Goal: Information Seeking & Learning: Learn about a topic

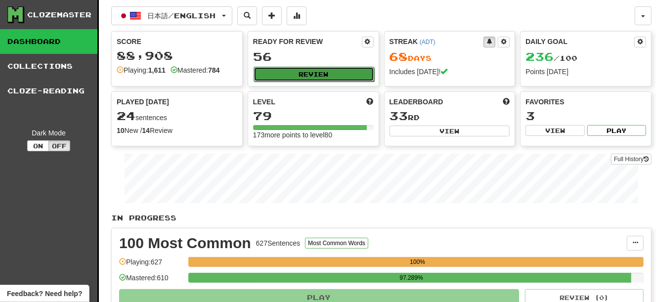
click at [289, 69] on button "Review" at bounding box center [314, 74] width 121 height 15
select select "**"
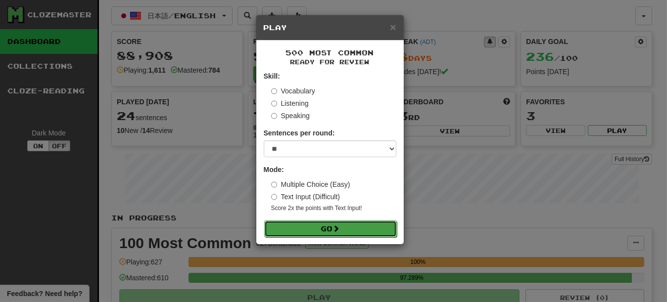
click at [334, 230] on button "Go" at bounding box center [330, 229] width 133 height 17
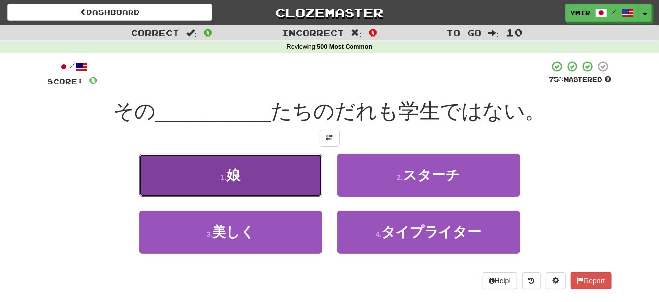
click at [212, 188] on button "1 . 娘" at bounding box center [231, 175] width 183 height 43
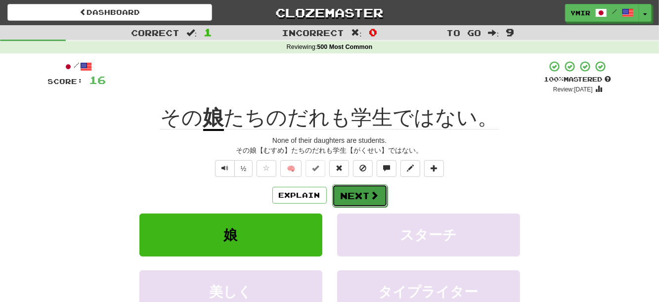
click at [349, 197] on button "Next" at bounding box center [359, 196] width 55 height 23
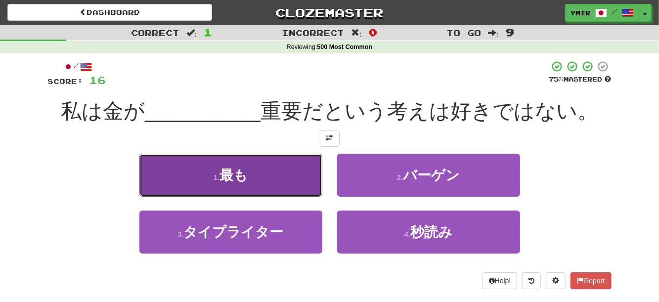
click at [312, 186] on button "1 . 最も" at bounding box center [231, 175] width 183 height 43
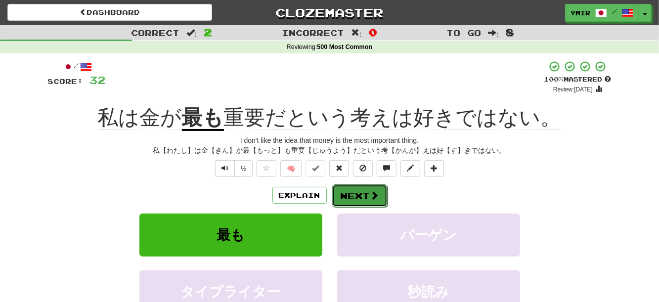
click at [347, 197] on button "Next" at bounding box center [359, 196] width 55 height 23
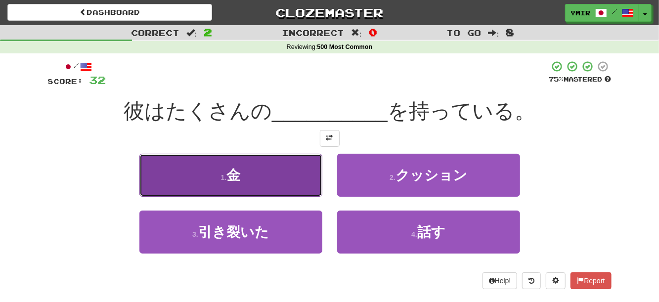
click at [254, 179] on button "1 . 金" at bounding box center [231, 175] width 183 height 43
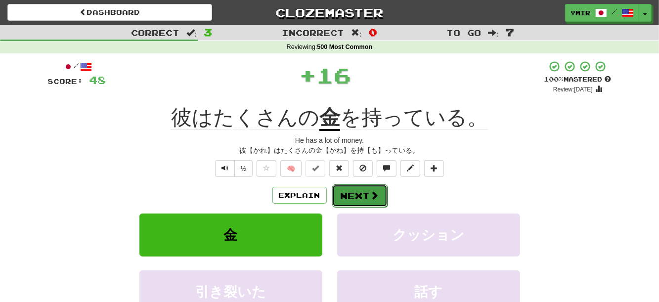
click at [332, 191] on button "Next" at bounding box center [359, 196] width 55 height 23
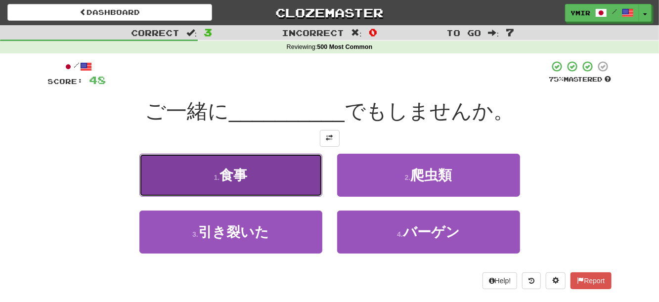
click at [264, 180] on button "1 . 食事" at bounding box center [231, 175] width 183 height 43
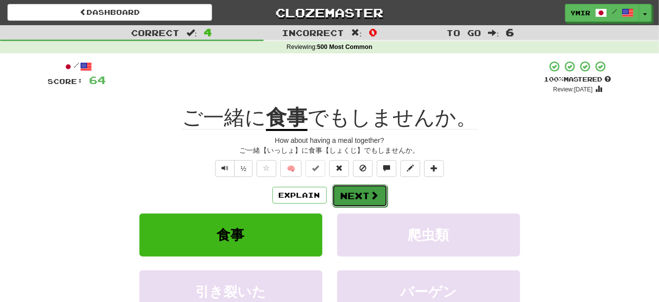
click at [352, 200] on button "Next" at bounding box center [359, 196] width 55 height 23
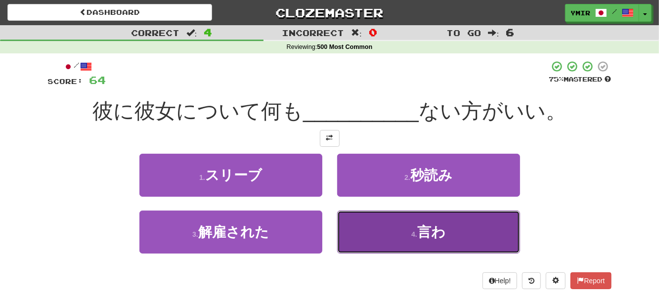
click at [349, 229] on button "4 . 言わ" at bounding box center [428, 232] width 183 height 43
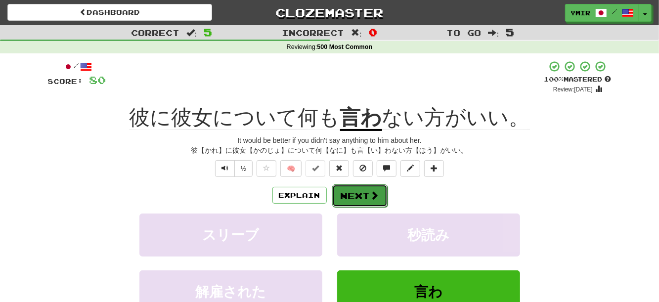
click at [347, 191] on button "Next" at bounding box center [359, 196] width 55 height 23
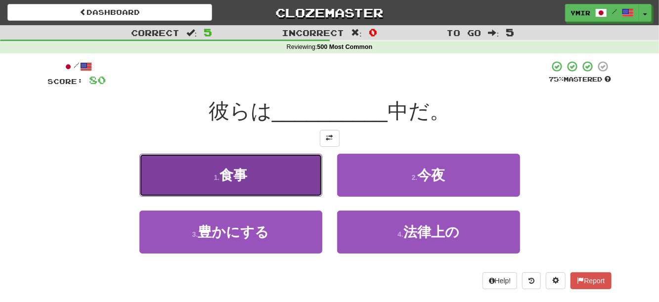
click at [310, 187] on button "1 . 食事" at bounding box center [231, 175] width 183 height 43
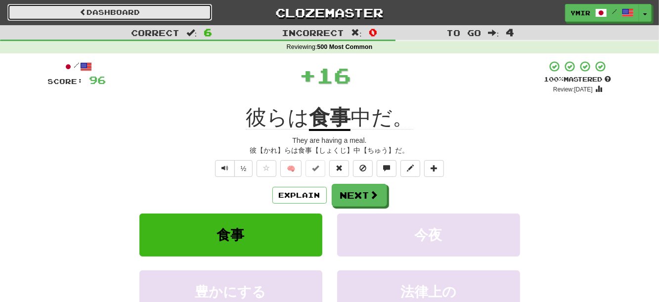
click at [150, 8] on link "Dashboard" at bounding box center [109, 12] width 205 height 17
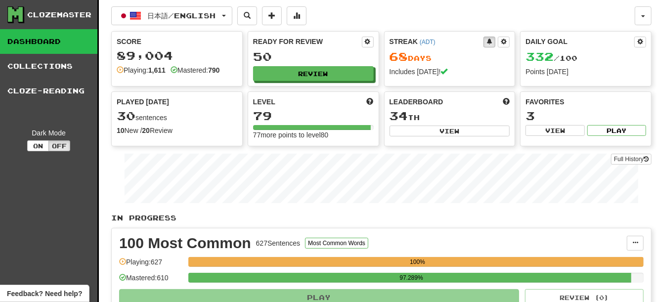
click at [277, 83] on div "Ready for Review 50 Review" at bounding box center [313, 59] width 131 height 54
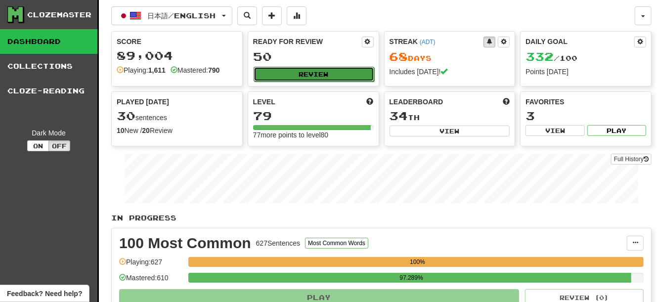
click at [278, 79] on button "Review" at bounding box center [314, 74] width 121 height 15
select select "**"
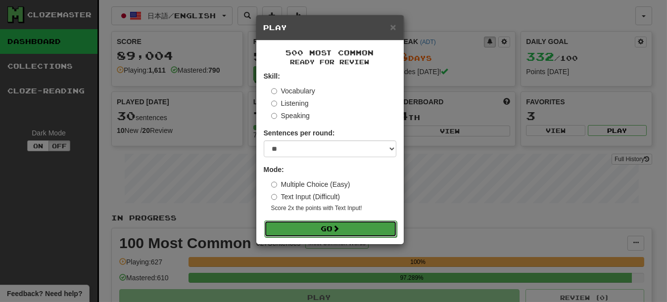
click at [329, 236] on button "Go" at bounding box center [330, 229] width 133 height 17
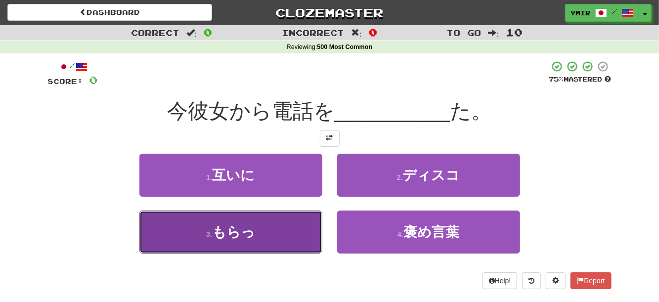
click at [299, 231] on button "3 . もらっ" at bounding box center [231, 232] width 183 height 43
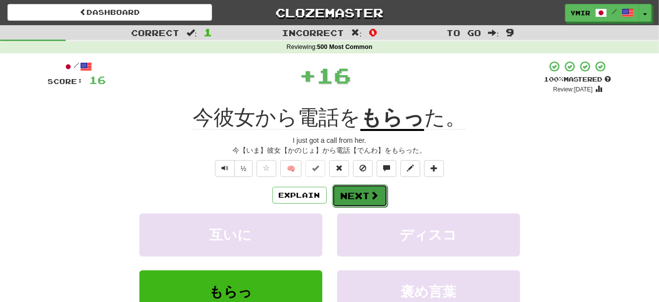
click at [348, 195] on button "Next" at bounding box center [359, 196] width 55 height 23
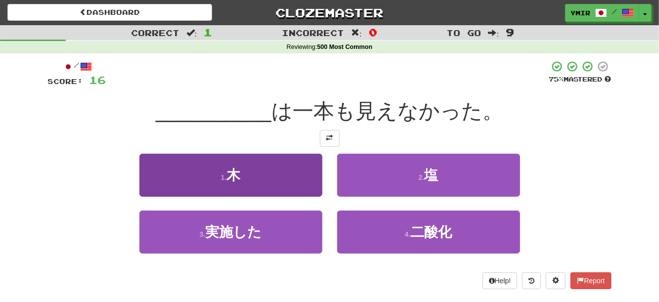
drag, startPoint x: 329, startPoint y: 190, endPoint x: 317, endPoint y: 190, distance: 12.9
click at [329, 190] on div "1 . 木 2 . 塩" at bounding box center [330, 182] width 594 height 57
click at [315, 189] on button "1 . 木" at bounding box center [231, 175] width 183 height 43
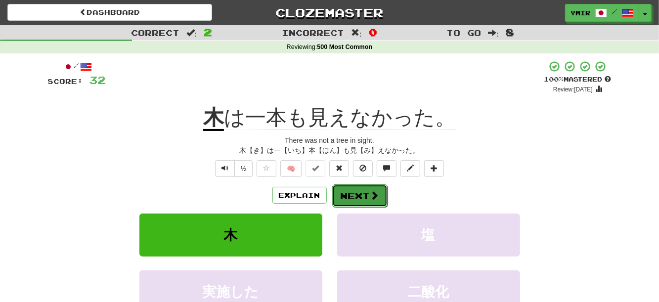
click at [340, 197] on button "Next" at bounding box center [359, 196] width 55 height 23
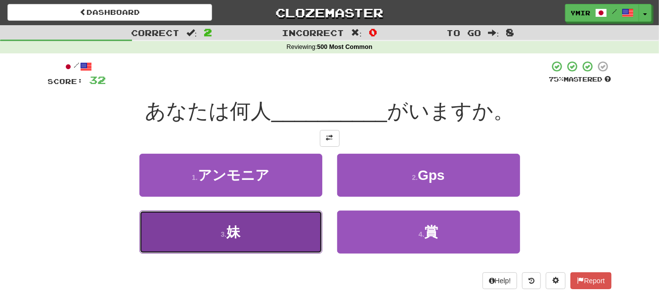
click at [315, 225] on button "3 . 妹" at bounding box center [231, 232] width 183 height 43
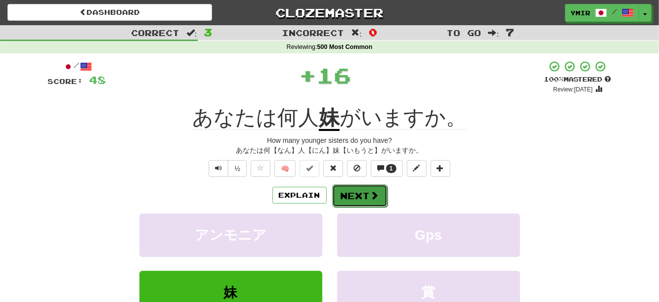
click at [361, 197] on button "Next" at bounding box center [359, 196] width 55 height 23
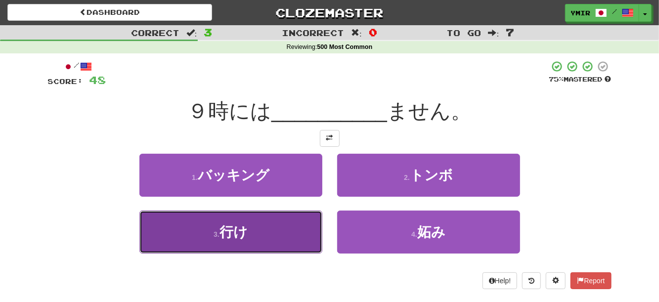
click at [308, 234] on button "3 . 行け" at bounding box center [231, 232] width 183 height 43
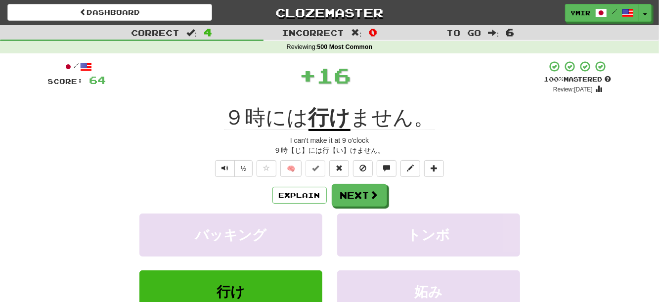
click at [345, 209] on div "Explain Next バッキング トンボ 行け 妬み Learn more: バッキング トンボ 行け 妬み" at bounding box center [330, 263] width 564 height 159
click at [344, 202] on button "Next" at bounding box center [359, 196] width 55 height 23
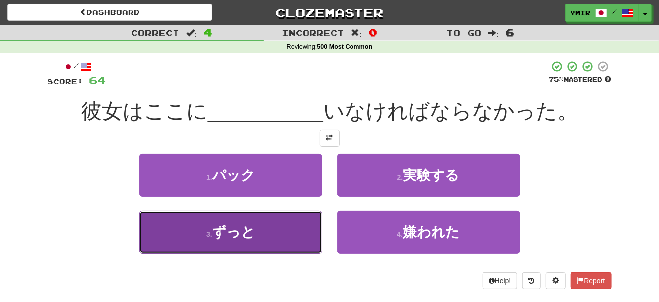
click at [311, 221] on button "3 . ずっと" at bounding box center [231, 232] width 183 height 43
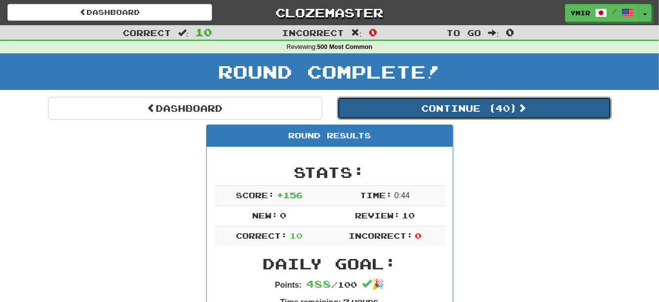
click at [410, 105] on button "Continue ( 40 )" at bounding box center [474, 108] width 275 height 23
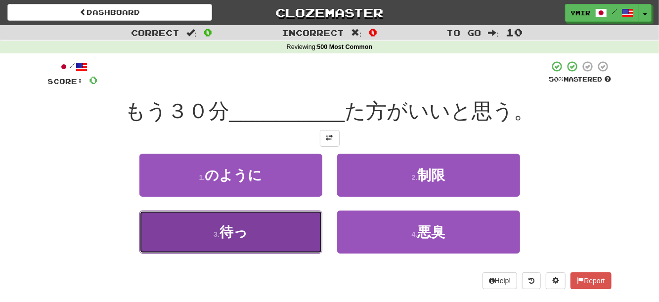
click at [304, 235] on button "3 . 待っ" at bounding box center [231, 232] width 183 height 43
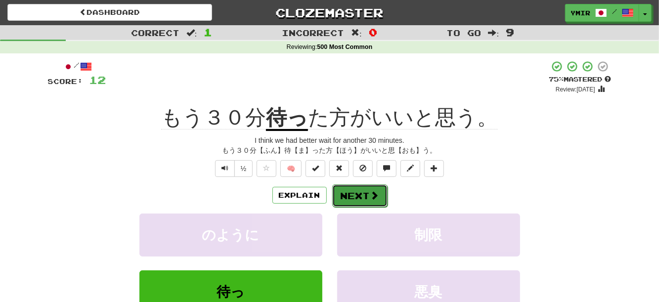
click at [367, 198] on button "Next" at bounding box center [359, 196] width 55 height 23
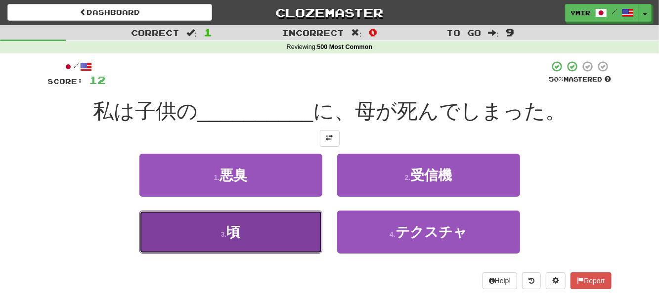
click at [203, 234] on button "3 . 頃" at bounding box center [231, 232] width 183 height 43
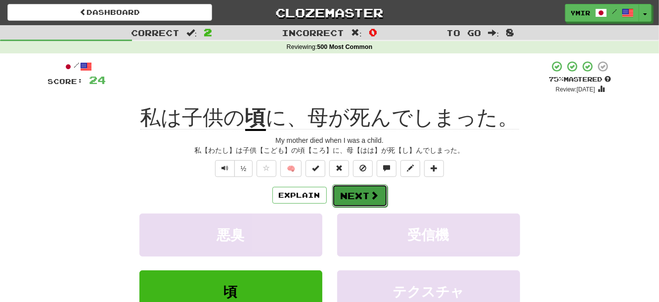
click at [361, 199] on button "Next" at bounding box center [359, 196] width 55 height 23
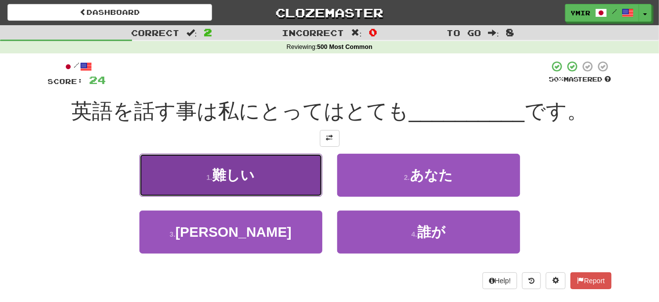
click at [252, 175] on span "難しい" at bounding box center [233, 175] width 43 height 15
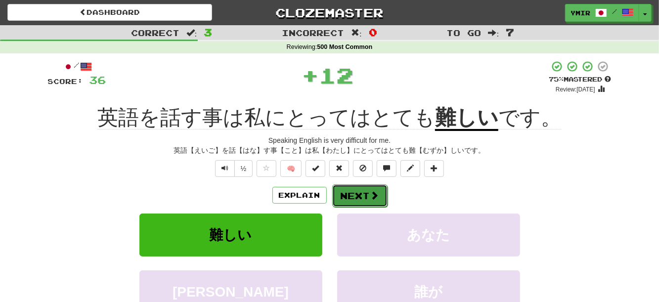
click at [357, 193] on button "Next" at bounding box center [359, 196] width 55 height 23
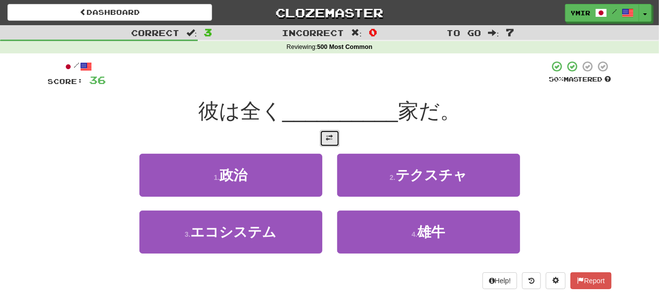
click at [330, 139] on span at bounding box center [330, 138] width 7 height 7
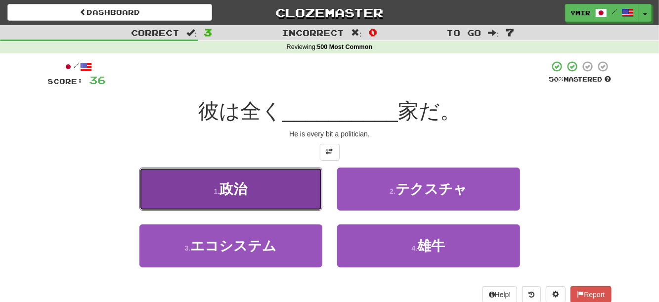
click at [304, 197] on button "1 . 政治" at bounding box center [231, 189] width 183 height 43
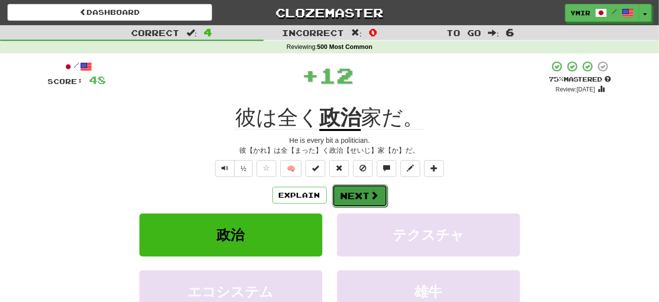
click at [354, 196] on button "Next" at bounding box center [359, 196] width 55 height 23
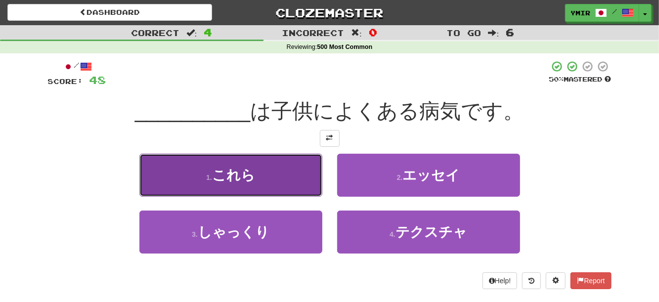
click at [305, 183] on button "1 . これら" at bounding box center [231, 175] width 183 height 43
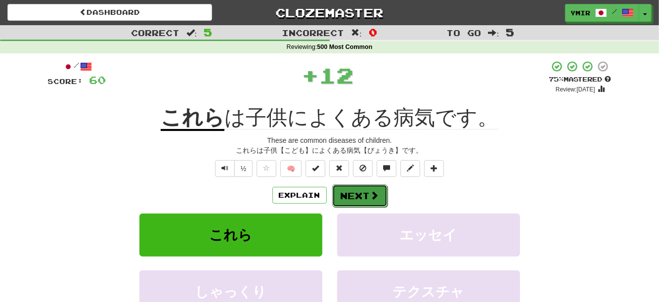
click at [352, 197] on button "Next" at bounding box center [359, 196] width 55 height 23
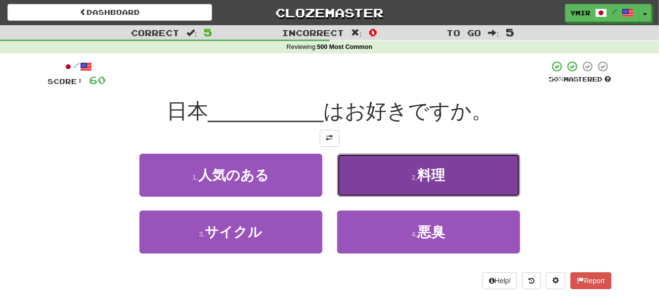
click at [352, 180] on button "2 . 料理" at bounding box center [428, 175] width 183 height 43
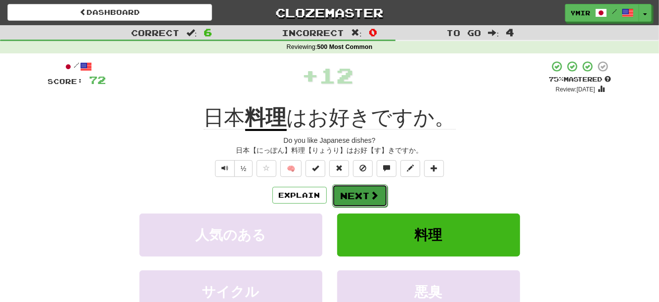
click at [348, 193] on button "Next" at bounding box center [359, 196] width 55 height 23
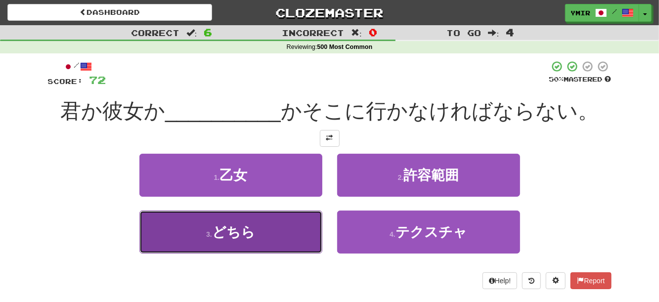
click at [319, 223] on button "3 . どちら" at bounding box center [231, 232] width 183 height 43
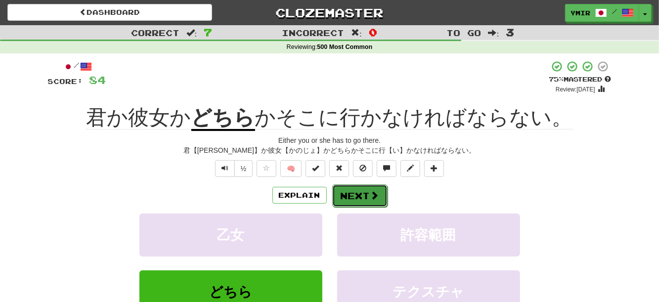
click at [354, 197] on button "Next" at bounding box center [359, 196] width 55 height 23
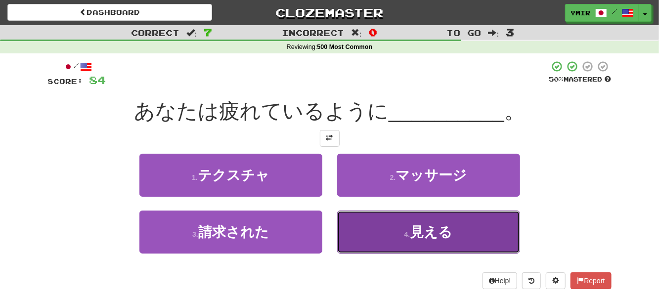
click at [355, 219] on button "4 . 見える" at bounding box center [428, 232] width 183 height 43
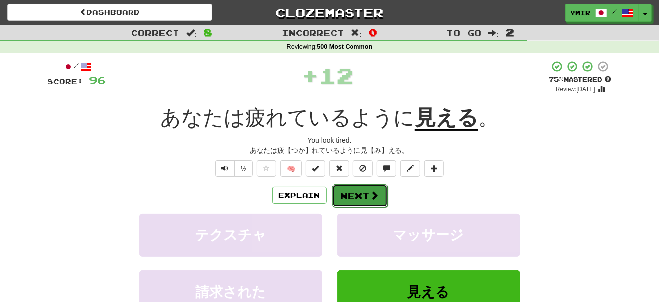
click at [355, 196] on button "Next" at bounding box center [359, 196] width 55 height 23
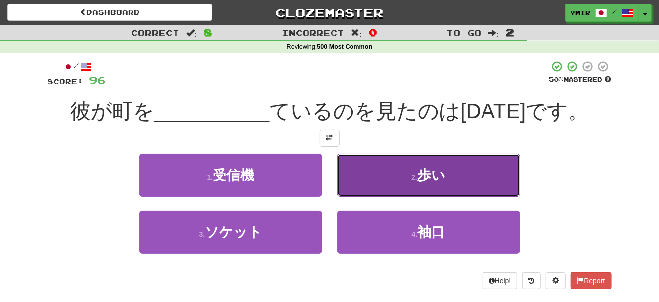
click at [346, 184] on button "2 . 歩い" at bounding box center [428, 175] width 183 height 43
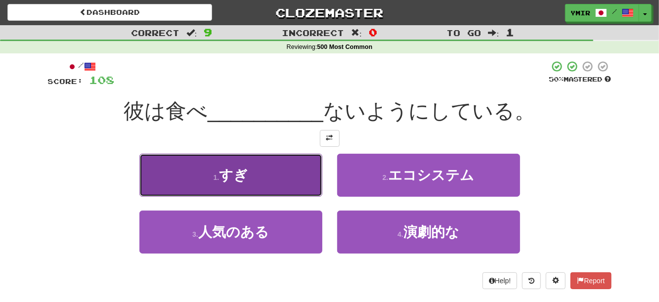
click at [293, 179] on button "1 . すぎ" at bounding box center [231, 175] width 183 height 43
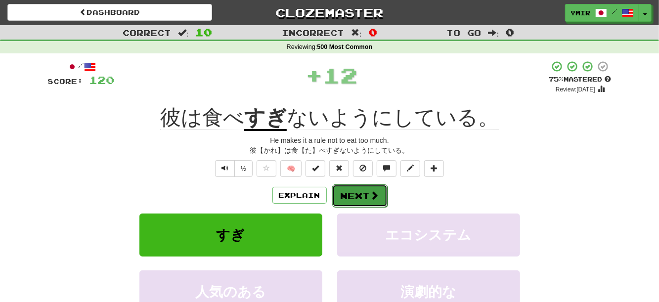
click at [353, 198] on button "Next" at bounding box center [359, 196] width 55 height 23
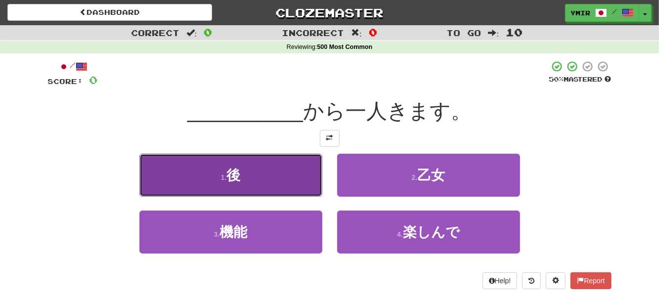
click at [249, 163] on button "1 . 後" at bounding box center [231, 175] width 183 height 43
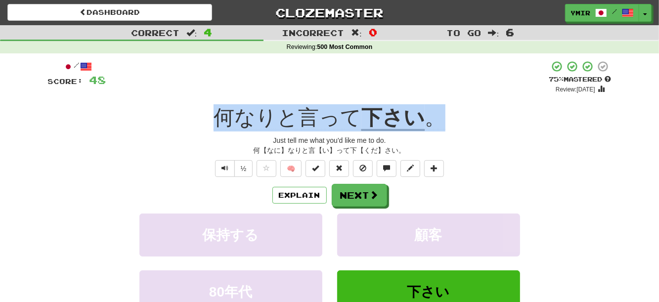
drag, startPoint x: 444, startPoint y: 118, endPoint x: 225, endPoint y: 120, distance: 219.7
click at [225, 120] on div "何なりと言って 下さい 。" at bounding box center [330, 117] width 564 height 27
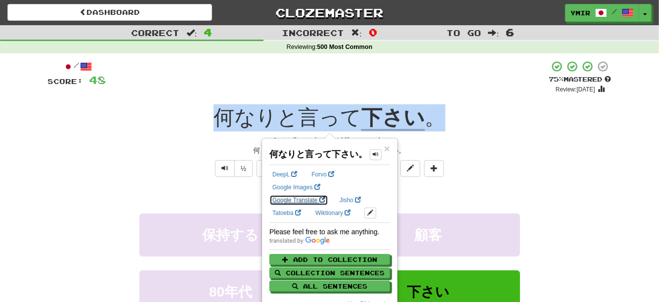
click at [281, 206] on link "Google Translate" at bounding box center [299, 200] width 59 height 11
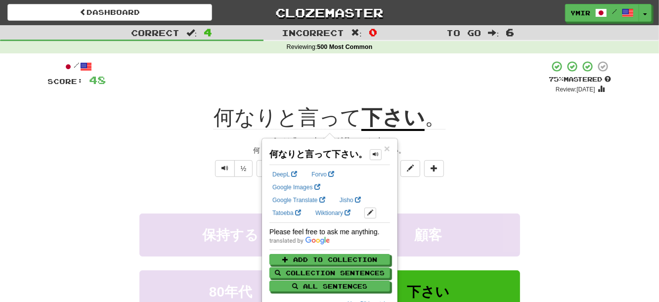
drag, startPoint x: 516, startPoint y: 153, endPoint x: 488, endPoint y: 166, distance: 31.0
click at [516, 153] on div "何【なに】なりと言【い】って下【くだ】さい。" at bounding box center [330, 150] width 564 height 10
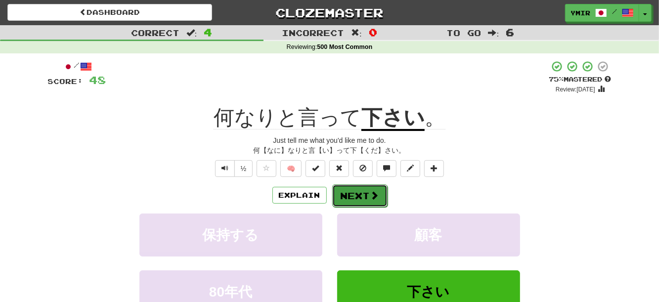
click at [358, 199] on button "Next" at bounding box center [359, 196] width 55 height 23
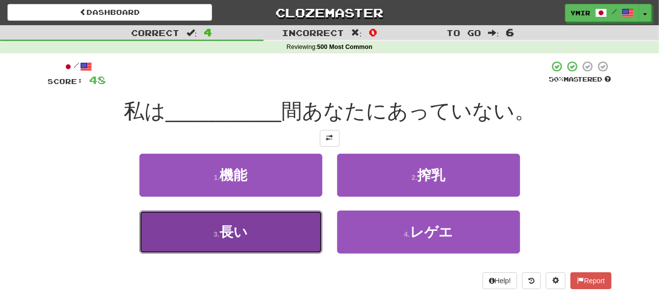
click at [291, 226] on button "3 . 長い" at bounding box center [231, 232] width 183 height 43
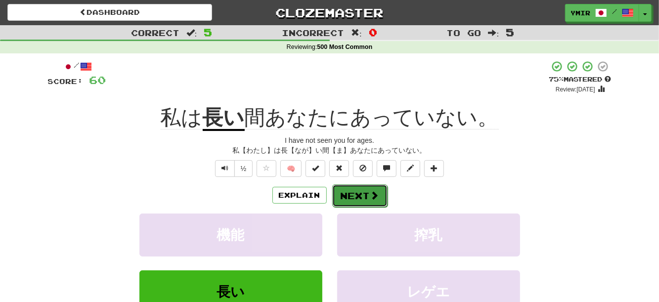
click at [356, 195] on button "Next" at bounding box center [359, 196] width 55 height 23
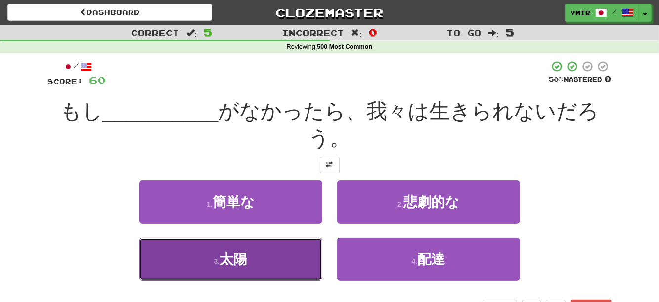
click at [310, 277] on button "3 . 太陽" at bounding box center [231, 259] width 183 height 43
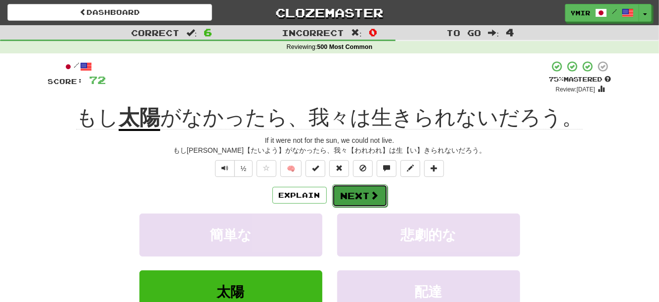
click at [348, 200] on button "Next" at bounding box center [359, 196] width 55 height 23
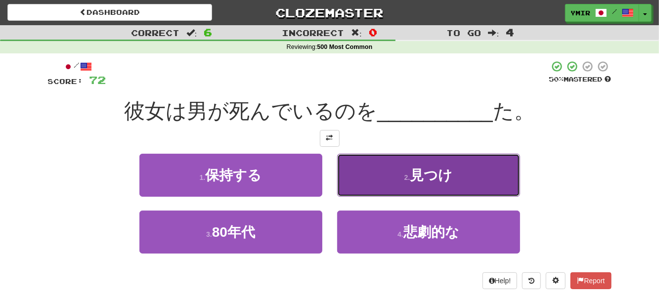
click at [354, 193] on button "2 . 見つけ" at bounding box center [428, 175] width 183 height 43
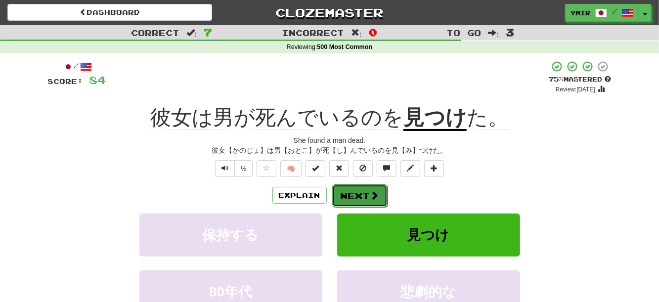
click at [357, 191] on button "Next" at bounding box center [359, 196] width 55 height 23
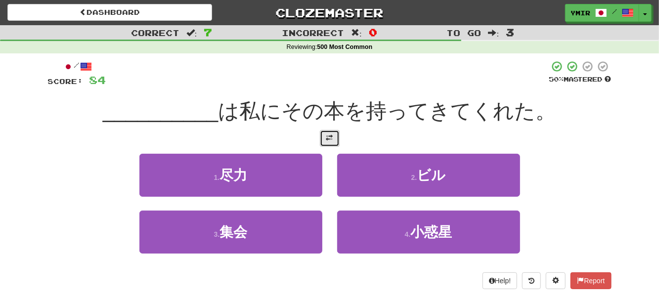
click at [329, 144] on button at bounding box center [330, 138] width 20 height 17
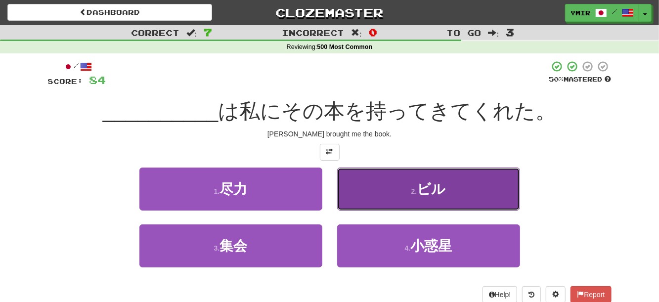
click at [356, 188] on button "2 . ビル" at bounding box center [428, 189] width 183 height 43
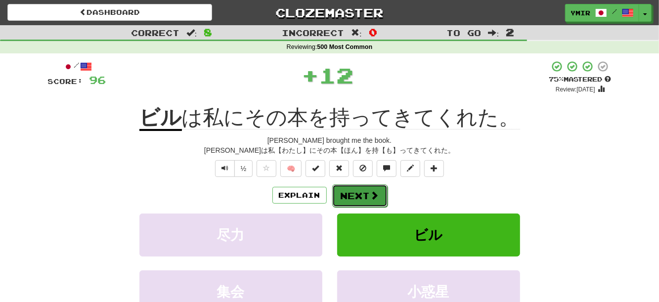
click at [347, 194] on button "Next" at bounding box center [359, 196] width 55 height 23
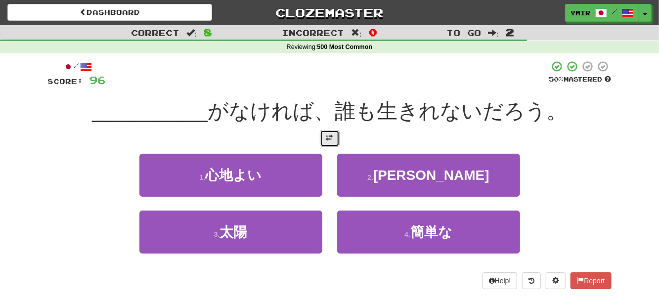
click at [325, 145] on button at bounding box center [330, 138] width 20 height 17
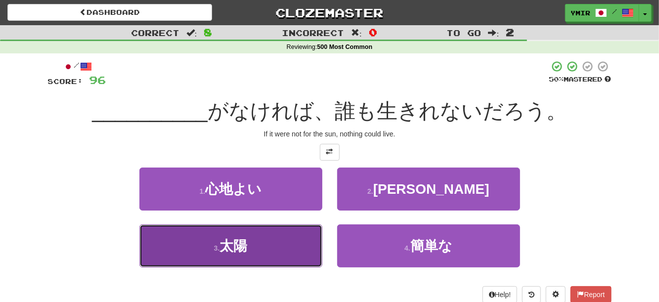
click at [299, 246] on button "3 . 太陽" at bounding box center [231, 246] width 183 height 43
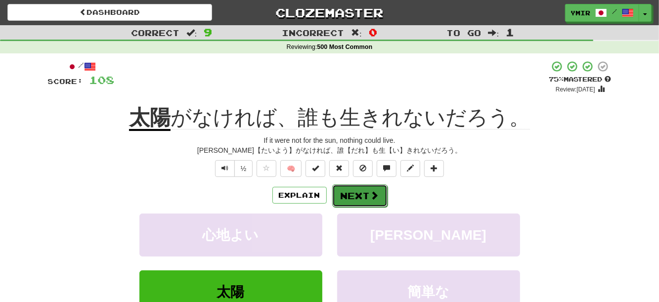
click at [349, 193] on button "Next" at bounding box center [359, 196] width 55 height 23
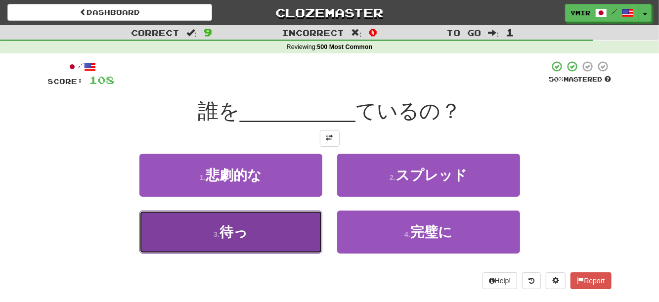
click at [281, 232] on button "3 . 待っ" at bounding box center [231, 232] width 183 height 43
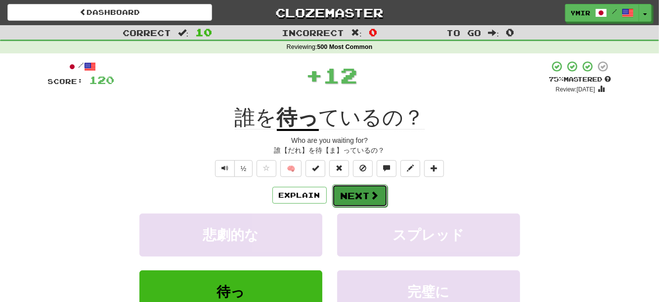
click at [345, 195] on button "Next" at bounding box center [359, 196] width 55 height 23
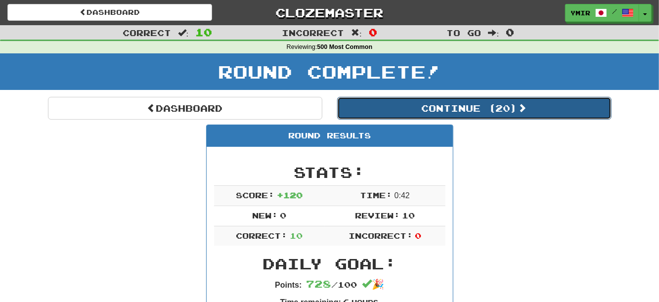
click at [407, 102] on button "Continue ( 20 )" at bounding box center [474, 108] width 275 height 23
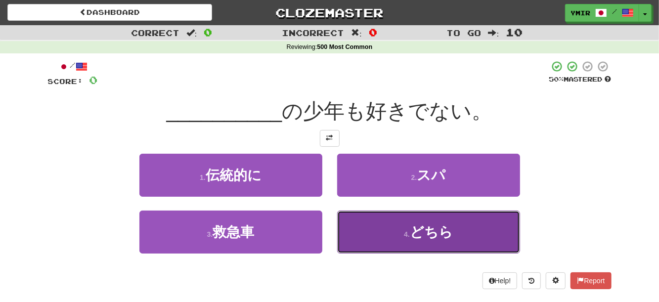
click at [379, 232] on button "4 . どちら" at bounding box center [428, 232] width 183 height 43
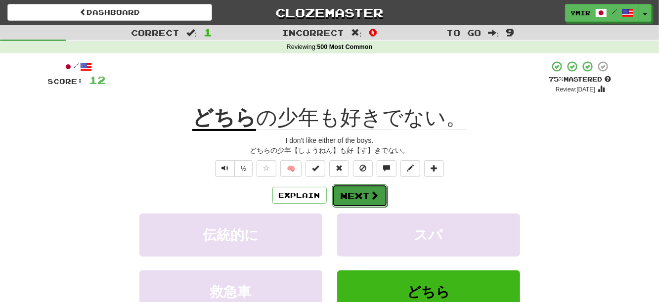
click at [371, 200] on span at bounding box center [375, 195] width 9 height 9
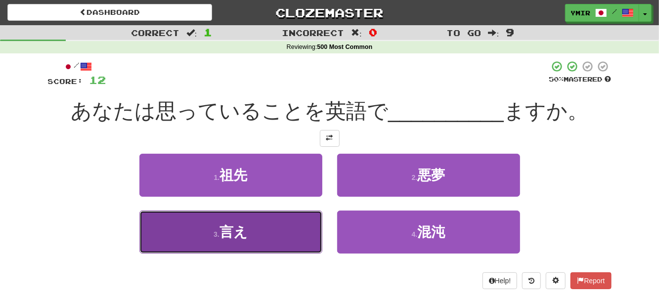
click at [307, 235] on button "3 . 言え" at bounding box center [231, 232] width 183 height 43
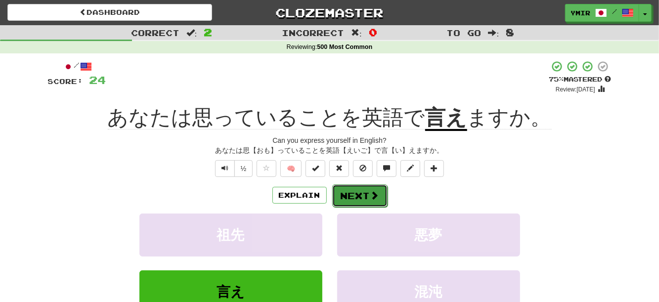
click at [370, 204] on button "Next" at bounding box center [359, 196] width 55 height 23
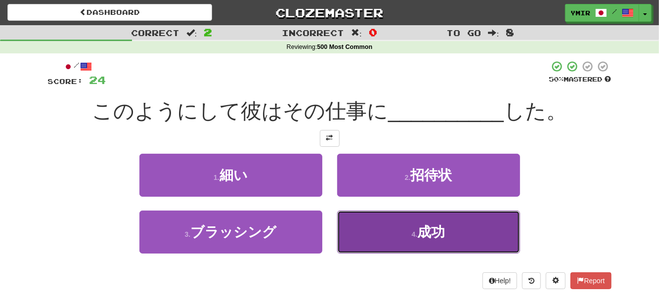
click at [357, 231] on button "4 . 成功" at bounding box center [428, 232] width 183 height 43
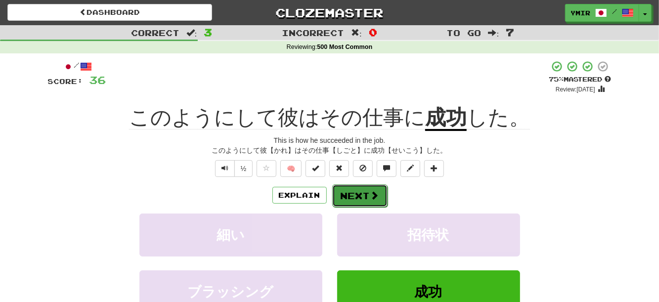
click at [351, 193] on button "Next" at bounding box center [359, 196] width 55 height 23
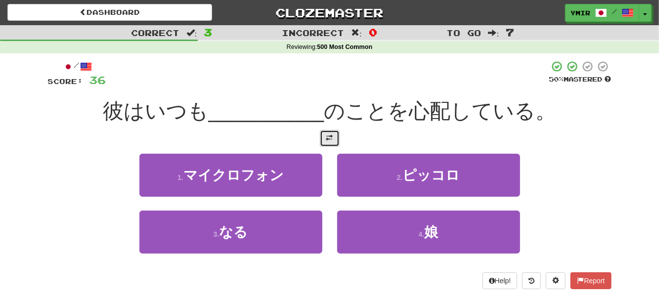
click at [331, 147] on button at bounding box center [330, 138] width 20 height 17
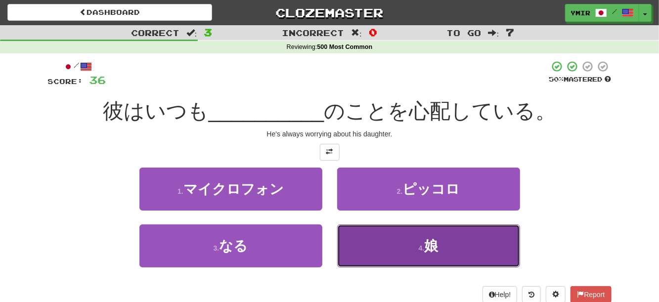
click at [346, 251] on button "4 . 娘" at bounding box center [428, 246] width 183 height 43
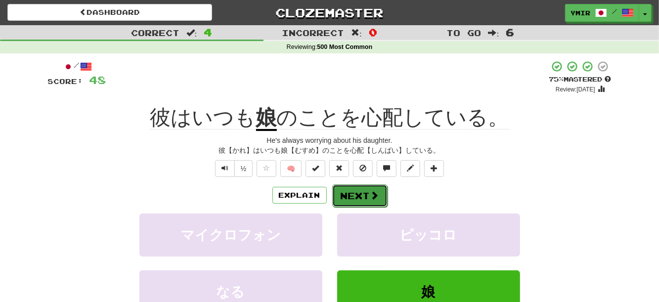
click at [345, 193] on button "Next" at bounding box center [359, 196] width 55 height 23
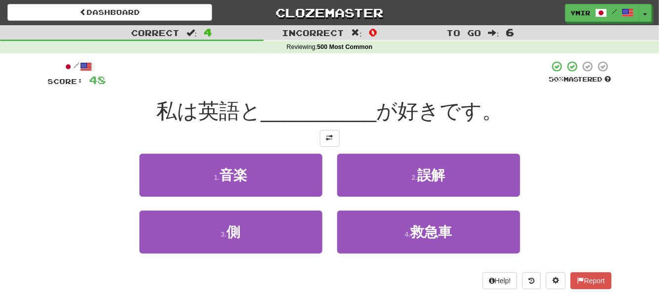
click at [330, 175] on div "2 . 誤解" at bounding box center [429, 182] width 198 height 57
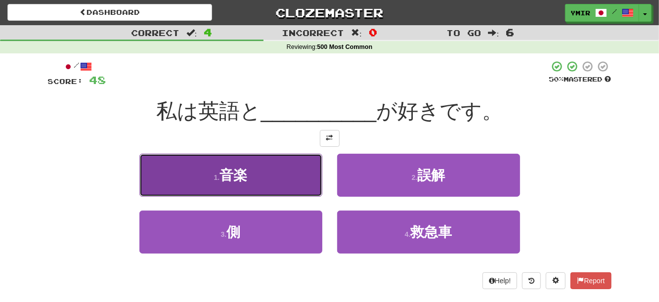
click at [303, 188] on button "1 . 音楽" at bounding box center [231, 175] width 183 height 43
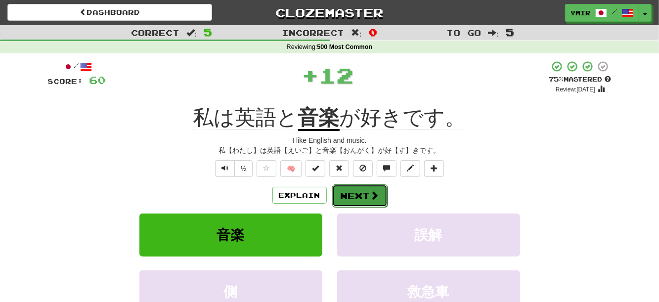
click at [348, 198] on button "Next" at bounding box center [359, 196] width 55 height 23
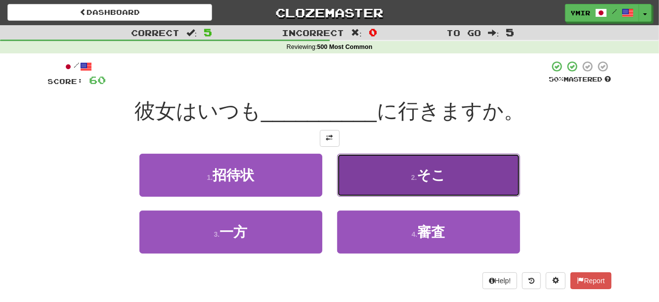
click at [352, 186] on button "2 . そこ" at bounding box center [428, 175] width 183 height 43
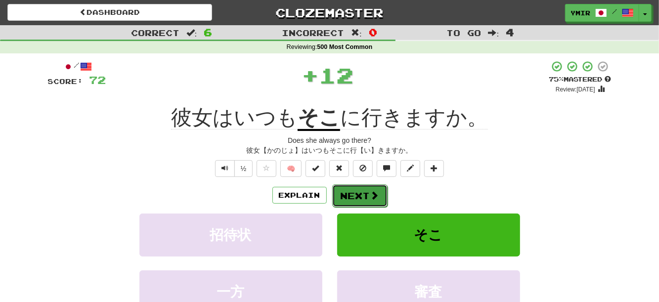
click at [354, 202] on button "Next" at bounding box center [359, 196] width 55 height 23
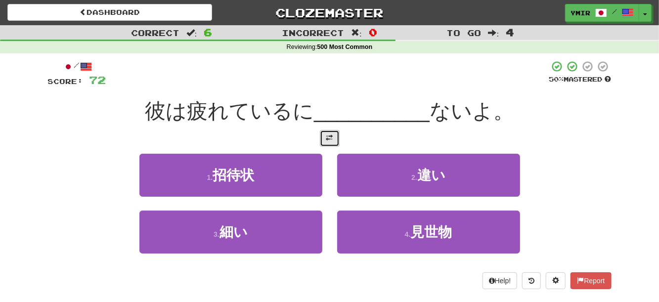
click at [335, 138] on button at bounding box center [330, 138] width 20 height 17
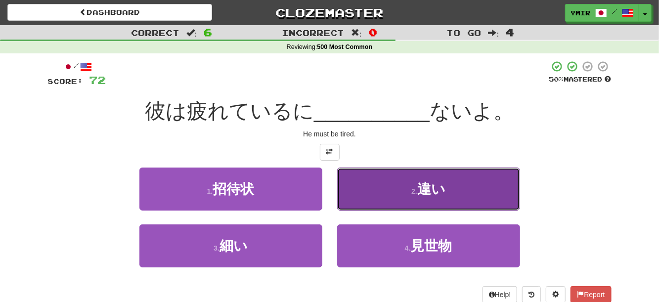
click at [361, 189] on button "2 . 違い" at bounding box center [428, 189] width 183 height 43
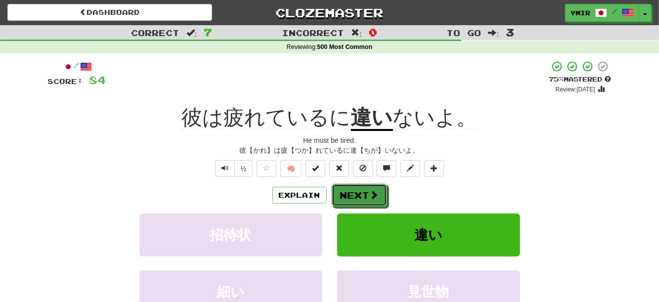
click at [361, 189] on button "Next" at bounding box center [359, 195] width 55 height 23
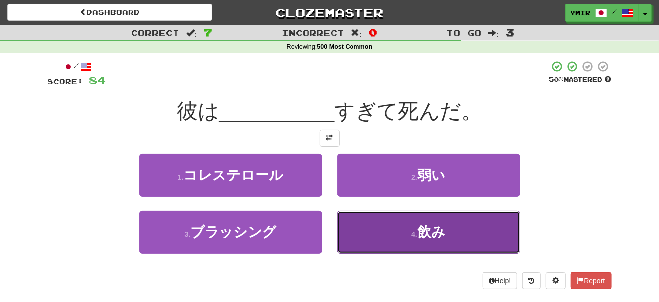
click at [351, 236] on button "4 . 飲み" at bounding box center [428, 232] width 183 height 43
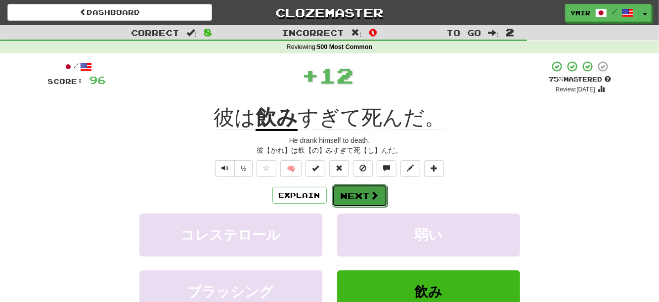
click at [344, 197] on button "Next" at bounding box center [359, 196] width 55 height 23
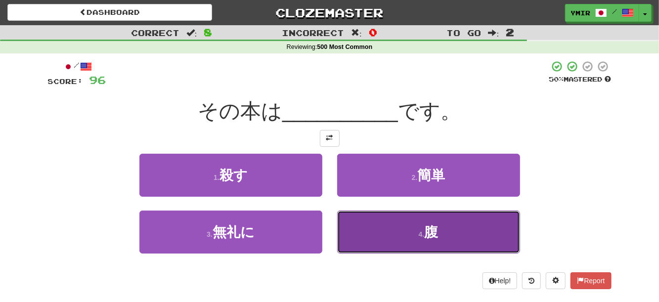
click at [344, 221] on button "4 . 腹" at bounding box center [428, 232] width 183 height 43
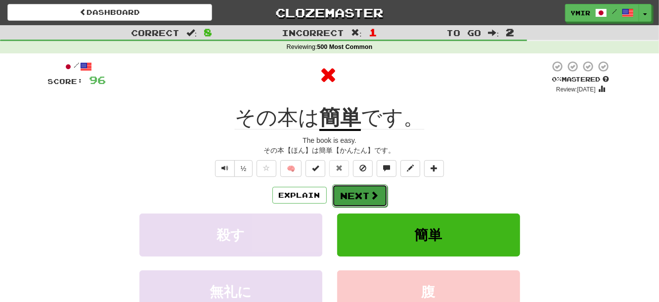
click at [351, 196] on button "Next" at bounding box center [359, 196] width 55 height 23
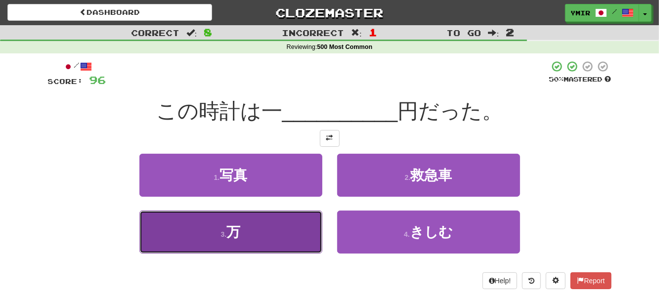
click at [303, 229] on button "3 . 万" at bounding box center [231, 232] width 183 height 43
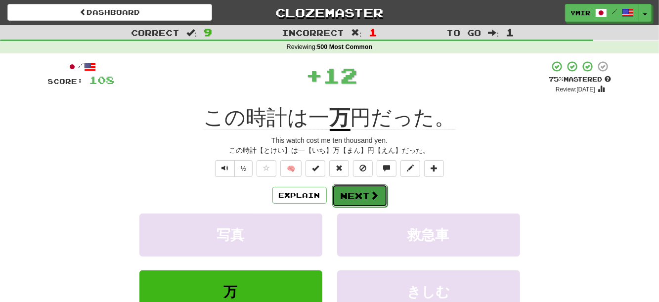
click at [364, 199] on button "Next" at bounding box center [359, 196] width 55 height 23
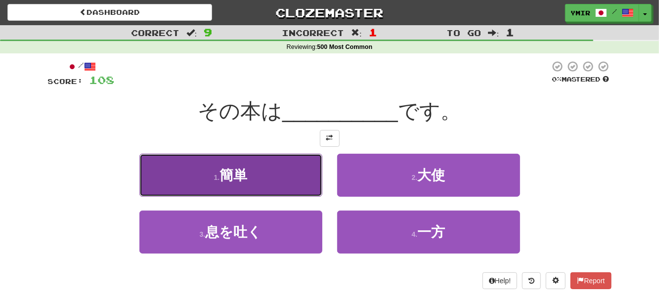
click at [299, 186] on button "1 . 簡単" at bounding box center [231, 175] width 183 height 43
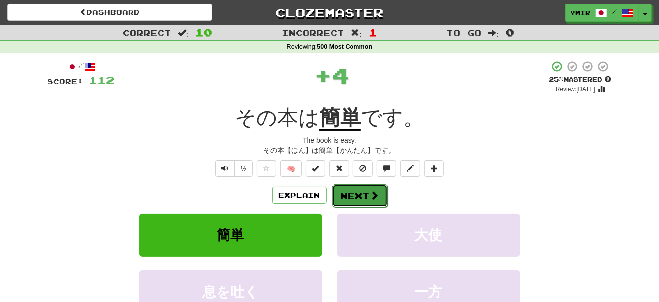
click at [349, 192] on button "Next" at bounding box center [359, 196] width 55 height 23
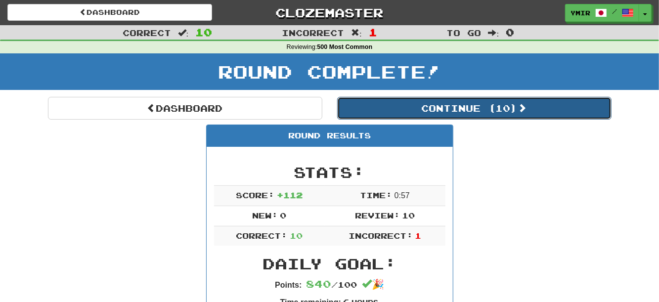
click at [391, 109] on button "Continue ( 10 )" at bounding box center [474, 108] width 275 height 23
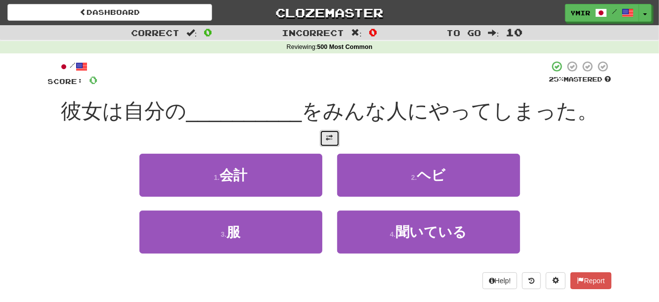
click at [331, 140] on span at bounding box center [330, 138] width 7 height 7
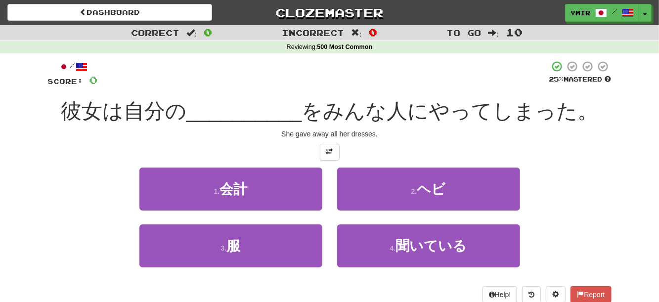
click at [332, 186] on div "2 . ヘビ" at bounding box center [429, 196] width 198 height 57
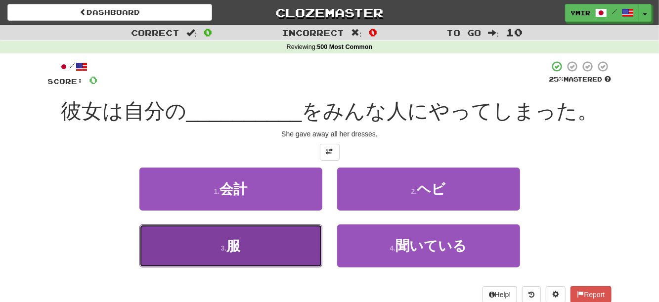
click at [305, 245] on button "3 . 服" at bounding box center [231, 246] width 183 height 43
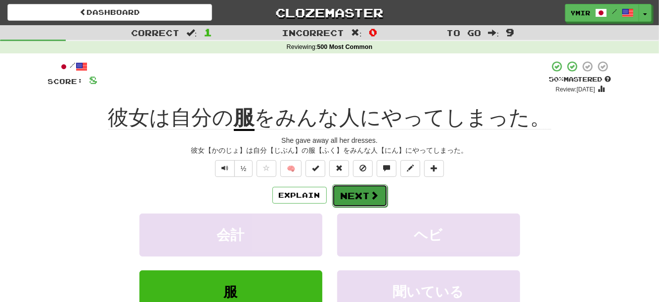
click at [349, 192] on button "Next" at bounding box center [359, 196] width 55 height 23
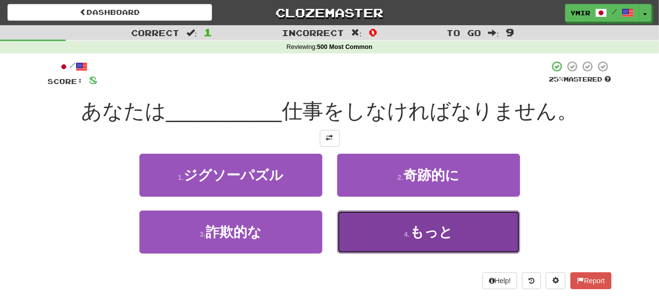
click at [352, 233] on button "4 . もっと" at bounding box center [428, 232] width 183 height 43
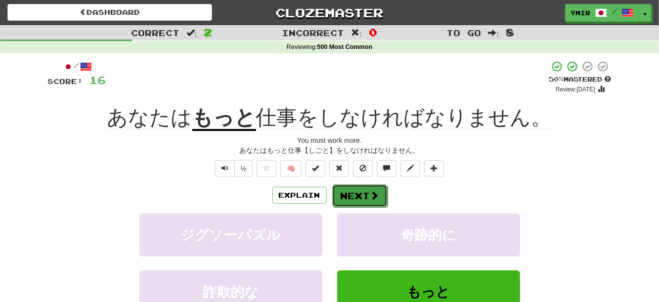
click at [348, 191] on button "Next" at bounding box center [359, 196] width 55 height 23
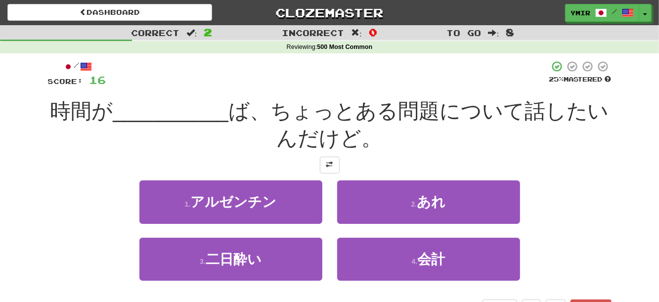
click at [330, 190] on div "2 . あれ" at bounding box center [429, 209] width 198 height 57
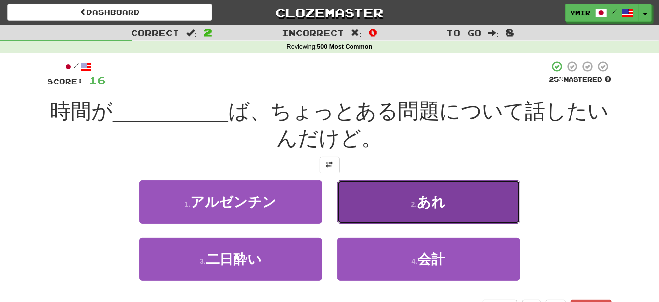
click at [350, 206] on button "2 . あれ" at bounding box center [428, 202] width 183 height 43
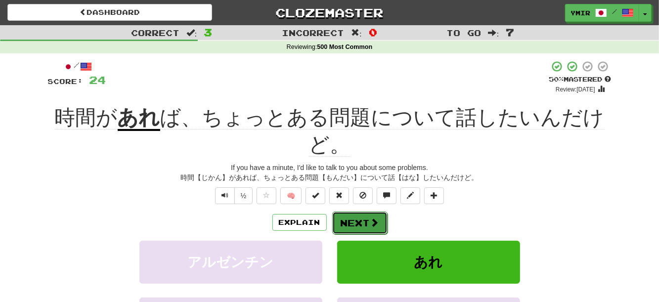
click at [341, 225] on button "Next" at bounding box center [359, 223] width 55 height 23
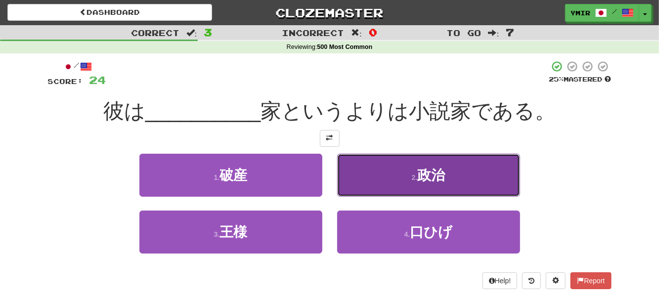
click at [349, 187] on button "2 . 政治" at bounding box center [428, 175] width 183 height 43
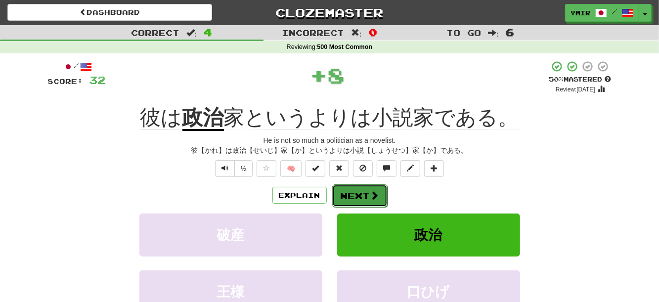
click at [346, 199] on button "Next" at bounding box center [359, 196] width 55 height 23
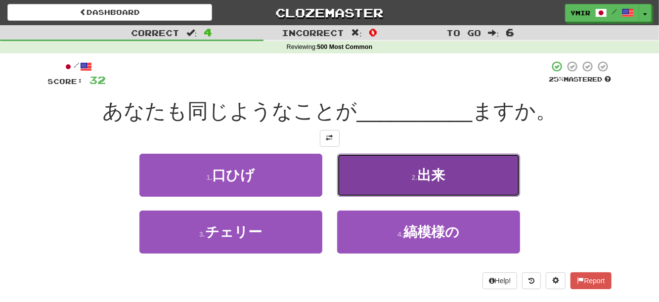
click at [349, 191] on button "2 . 出来" at bounding box center [428, 175] width 183 height 43
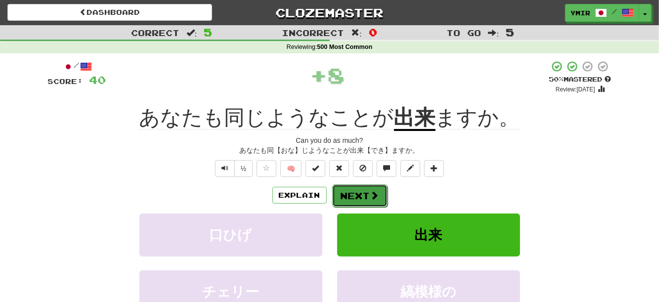
click at [354, 197] on button "Next" at bounding box center [359, 196] width 55 height 23
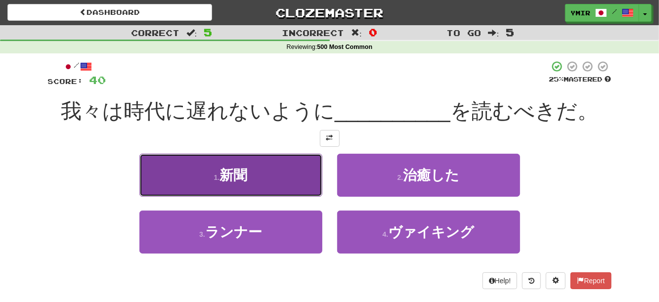
click at [300, 181] on button "1 . 新聞" at bounding box center [231, 175] width 183 height 43
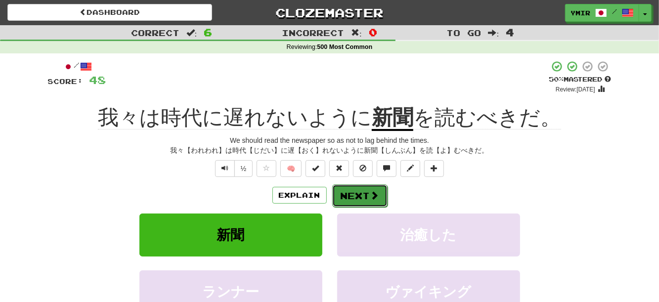
click at [348, 196] on button "Next" at bounding box center [359, 196] width 55 height 23
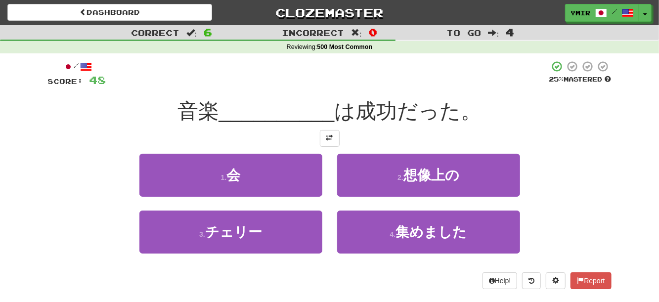
click at [330, 186] on div "2 . 想像上の" at bounding box center [429, 182] width 198 height 57
click at [332, 141] on span at bounding box center [330, 138] width 7 height 7
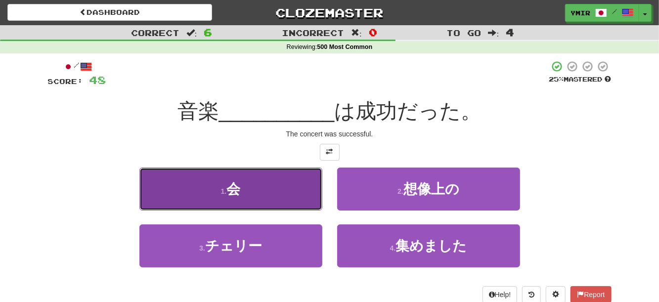
click at [305, 190] on button "1 . 会" at bounding box center [231, 189] width 183 height 43
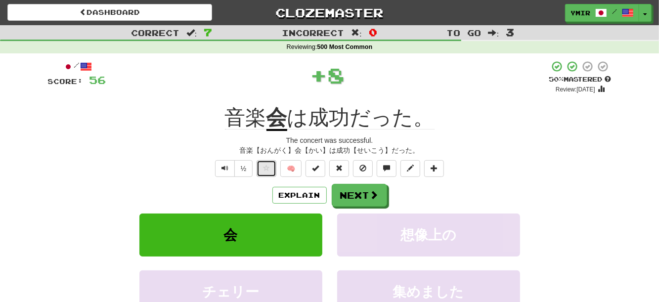
click at [265, 172] on span at bounding box center [266, 168] width 7 height 7
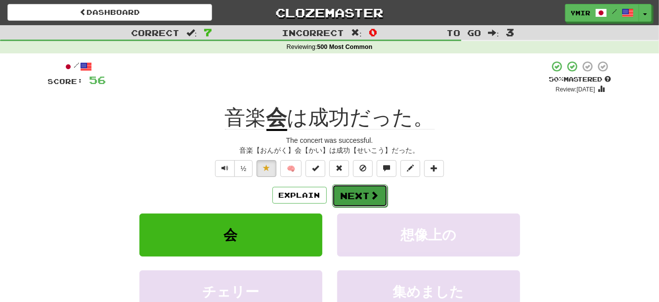
click at [348, 197] on button "Next" at bounding box center [359, 196] width 55 height 23
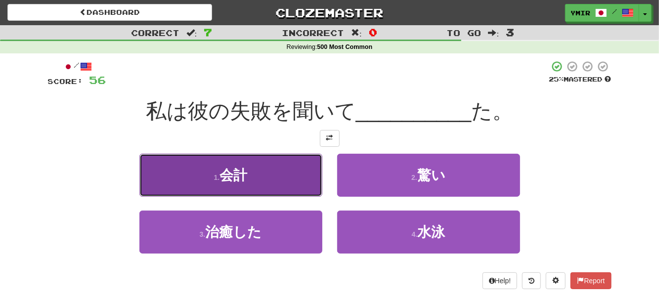
click at [319, 187] on button "1 . 会計" at bounding box center [231, 175] width 183 height 43
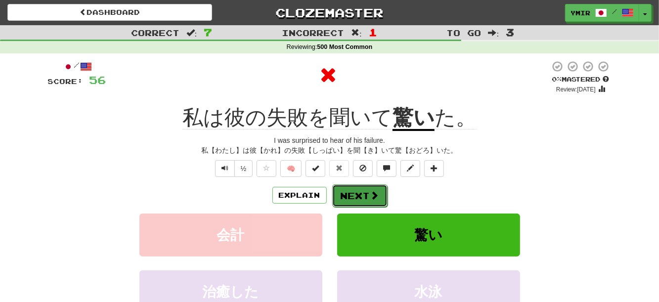
click at [347, 191] on button "Next" at bounding box center [359, 196] width 55 height 23
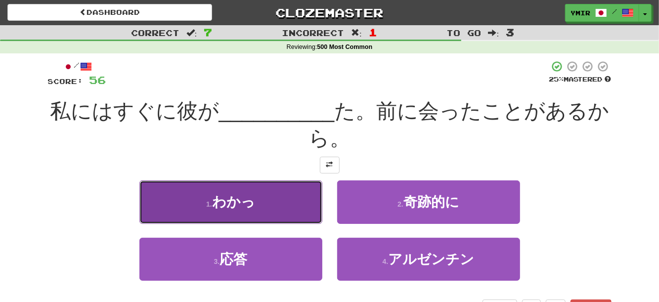
click at [311, 204] on button "1 . わかっ" at bounding box center [231, 202] width 183 height 43
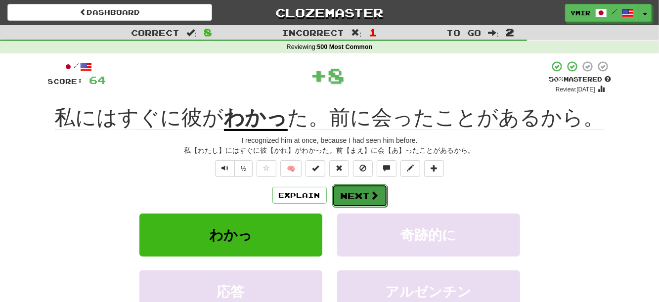
click at [363, 201] on button "Next" at bounding box center [359, 196] width 55 height 23
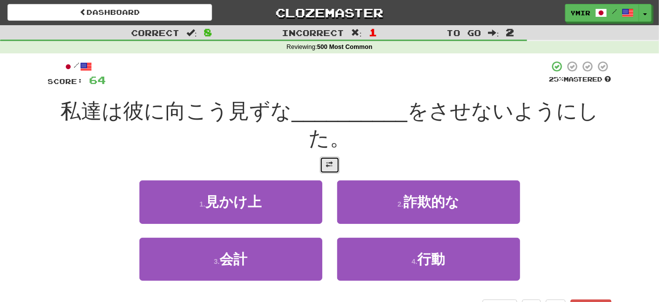
click at [329, 173] on button at bounding box center [330, 165] width 20 height 17
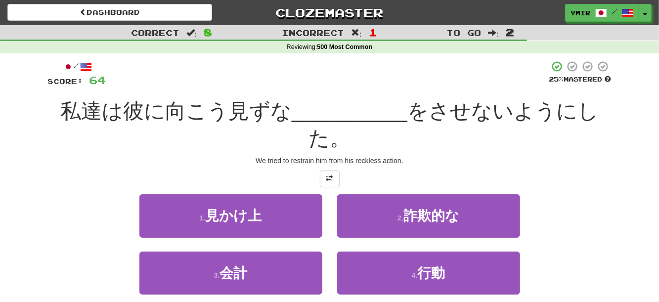
click at [328, 212] on div "1 . 見かけ上" at bounding box center [231, 222] width 198 height 57
click at [336, 277] on div "4 . 行動" at bounding box center [429, 280] width 198 height 57
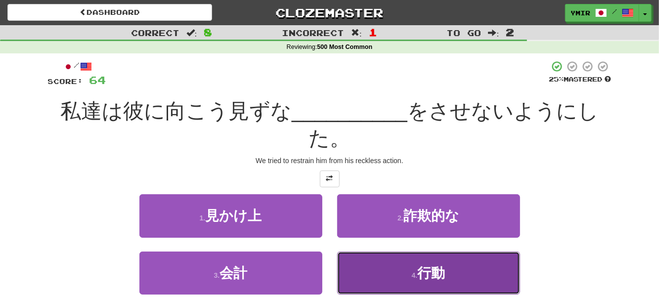
click at [346, 277] on button "4 . 行動" at bounding box center [428, 273] width 183 height 43
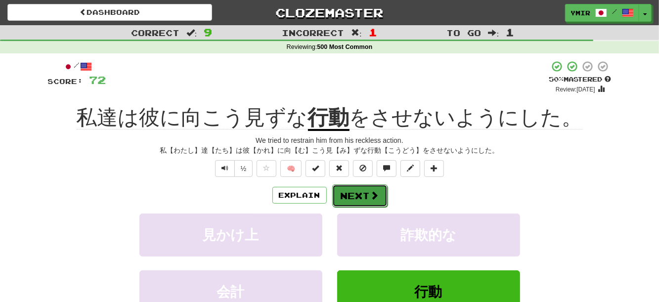
click at [348, 195] on button "Next" at bounding box center [359, 196] width 55 height 23
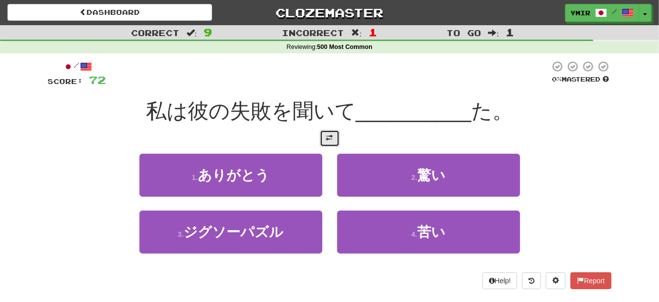
click at [327, 146] on button at bounding box center [330, 138] width 20 height 17
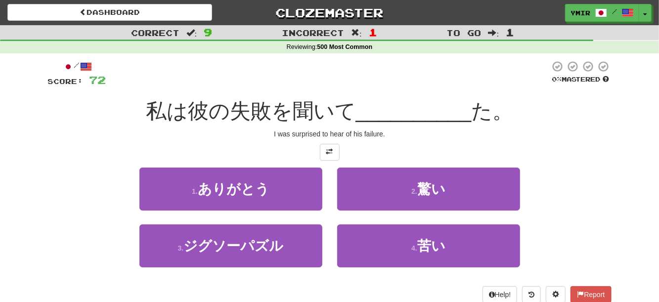
click at [328, 190] on div "1 . ありがとう" at bounding box center [231, 196] width 198 height 57
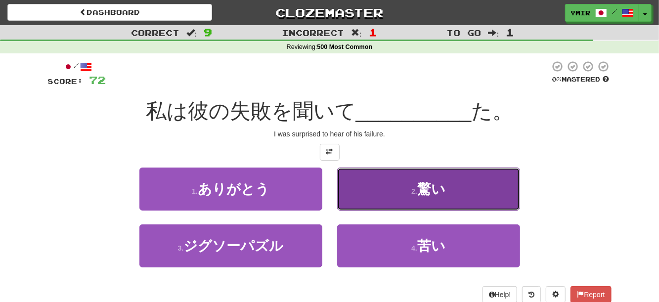
click at [353, 198] on button "2 . 驚い" at bounding box center [428, 189] width 183 height 43
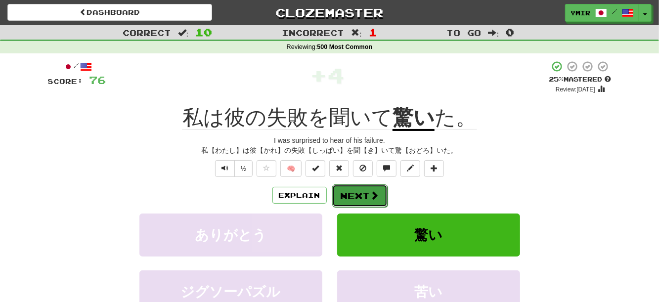
click at [348, 199] on button "Next" at bounding box center [359, 196] width 55 height 23
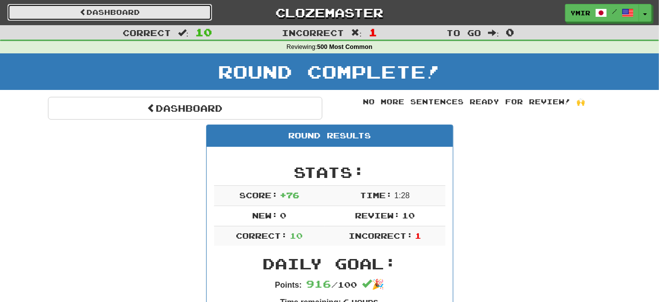
click at [171, 15] on link "Dashboard" at bounding box center [109, 12] width 205 height 17
